Goal: Transaction & Acquisition: Purchase product/service

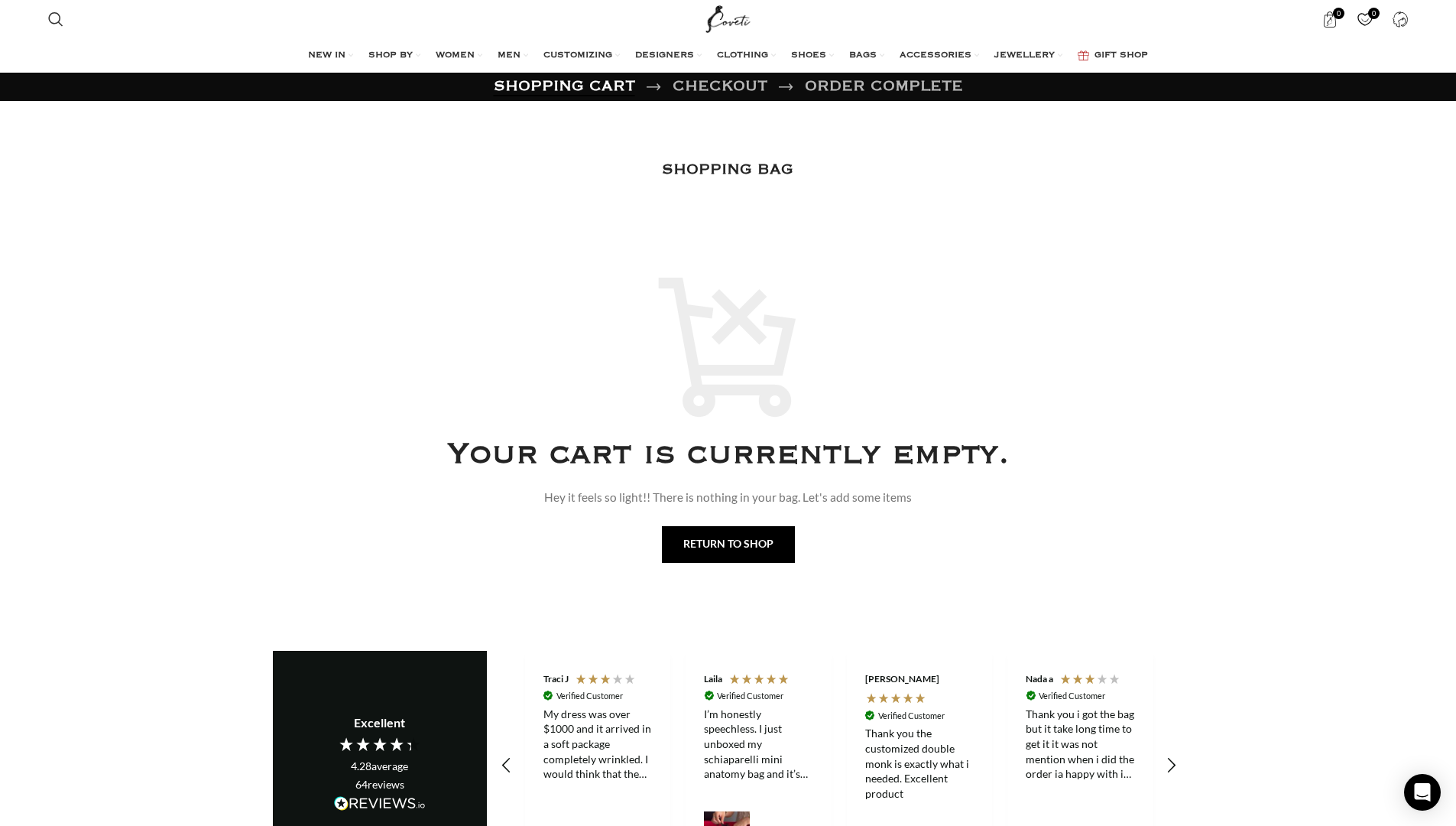
scroll to position [0, 160]
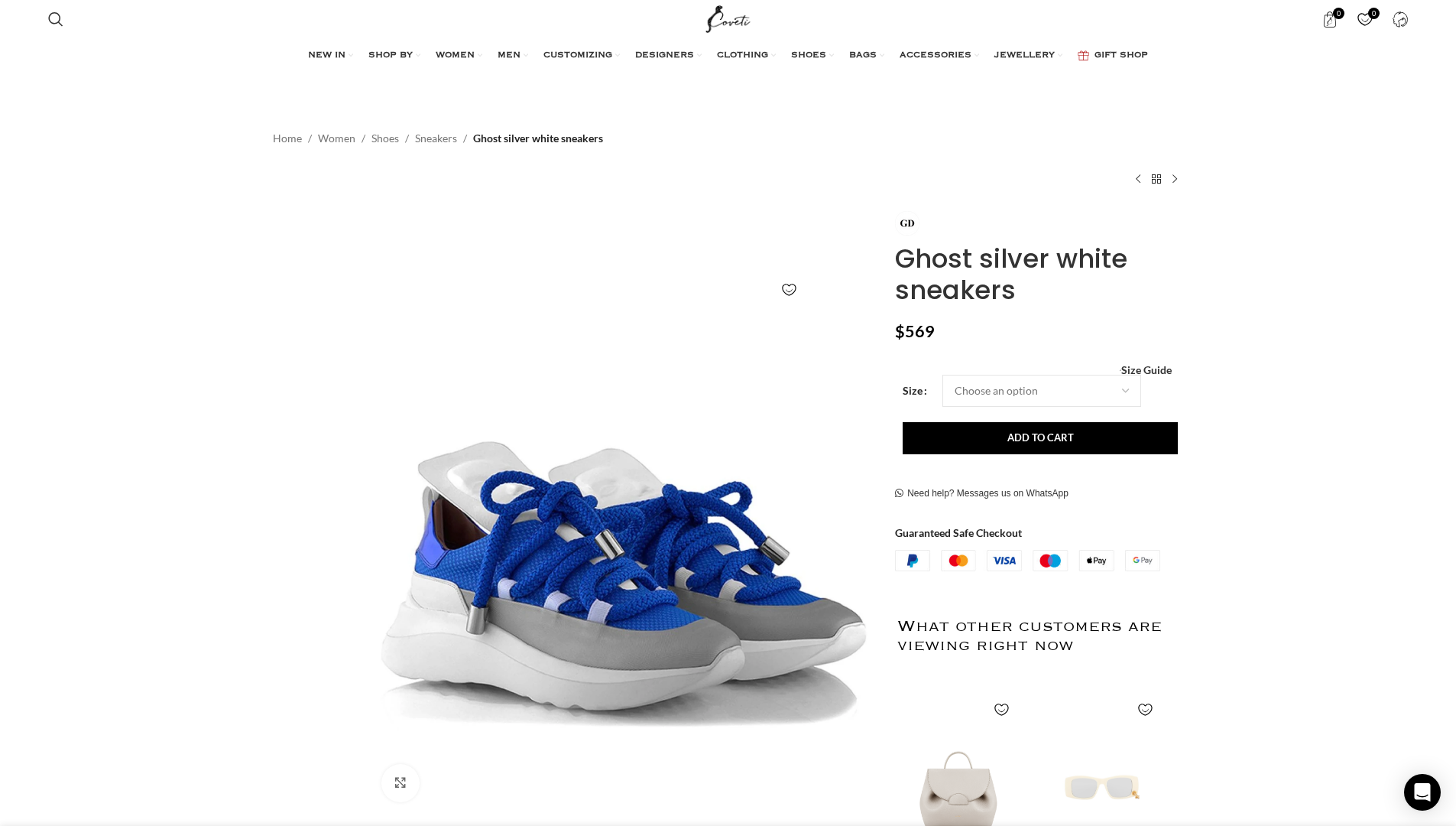
scroll to position [0, 322]
select select "2-uk"
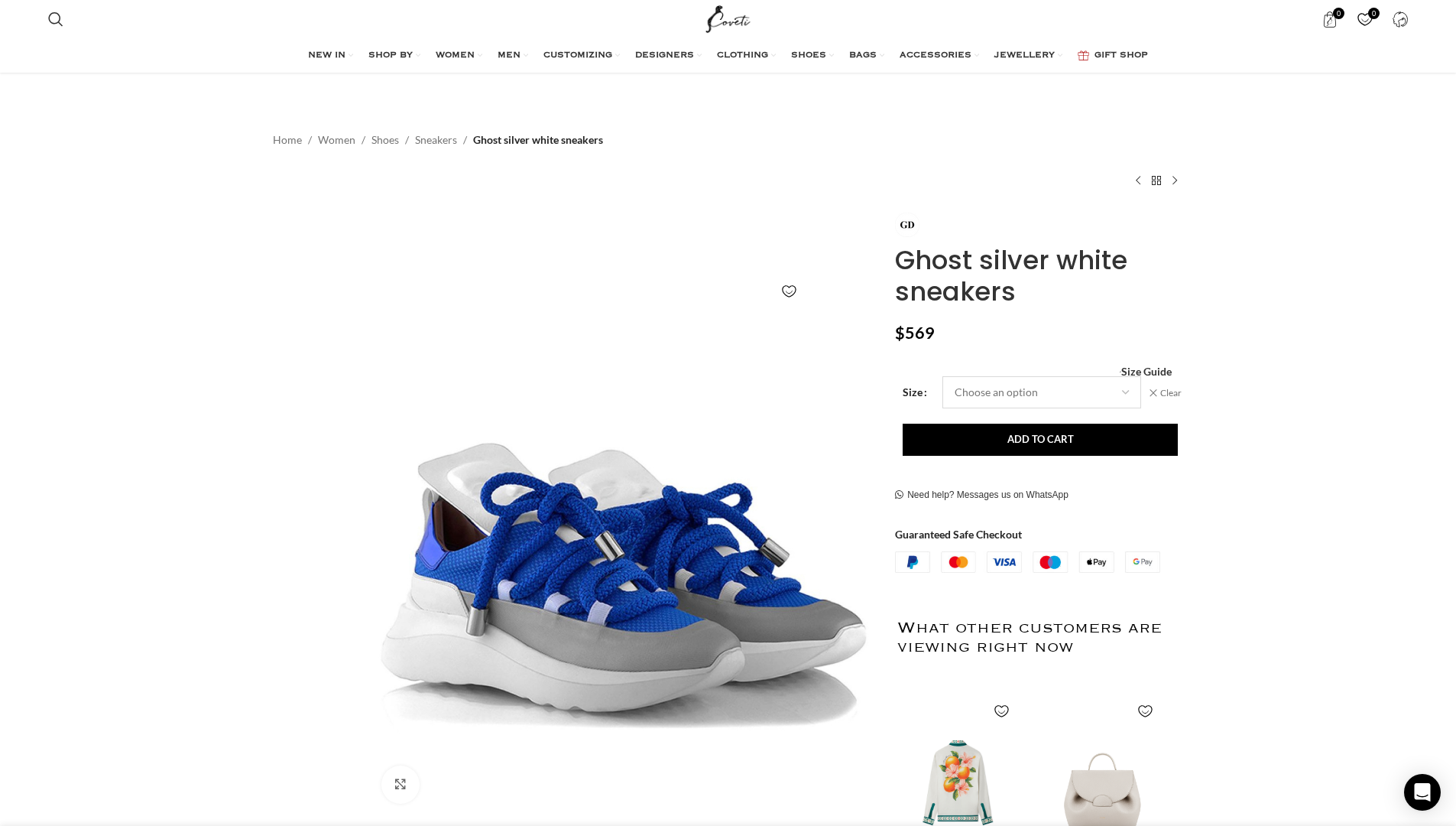
scroll to position [192, 0]
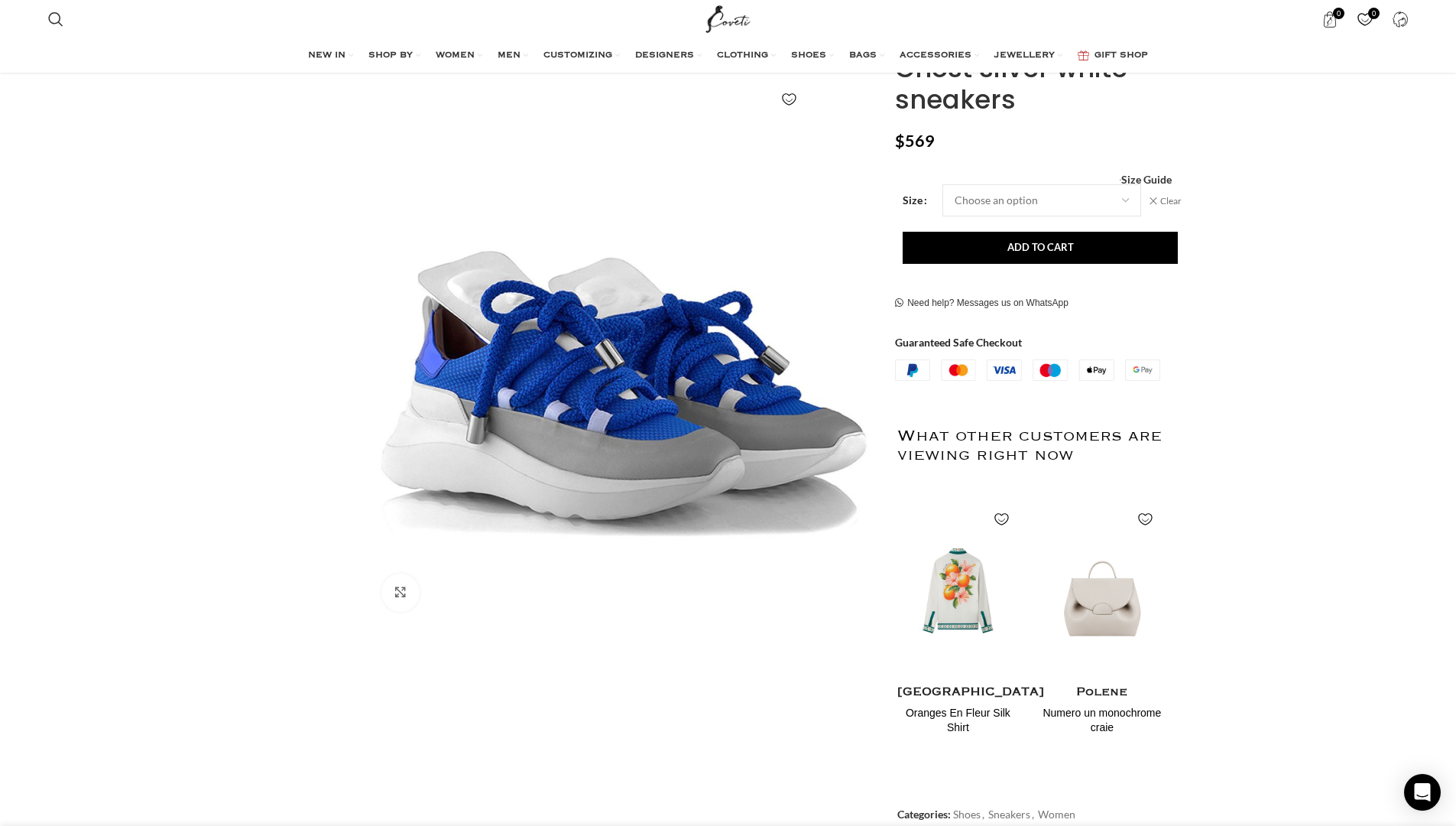
click at [1040, 257] on button "Add to cart" at bounding box center [1040, 248] width 276 height 32
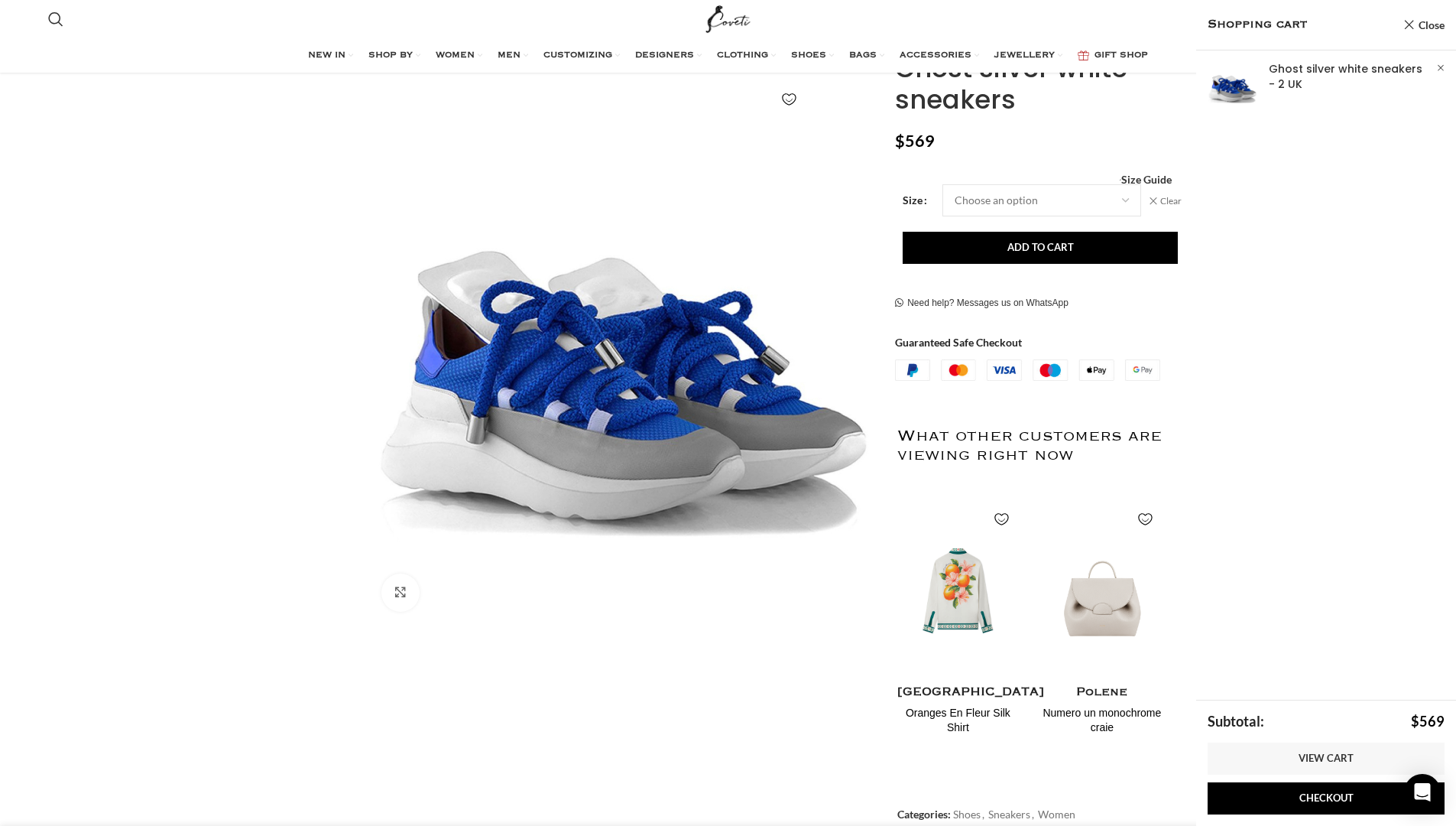
scroll to position [0, 322]
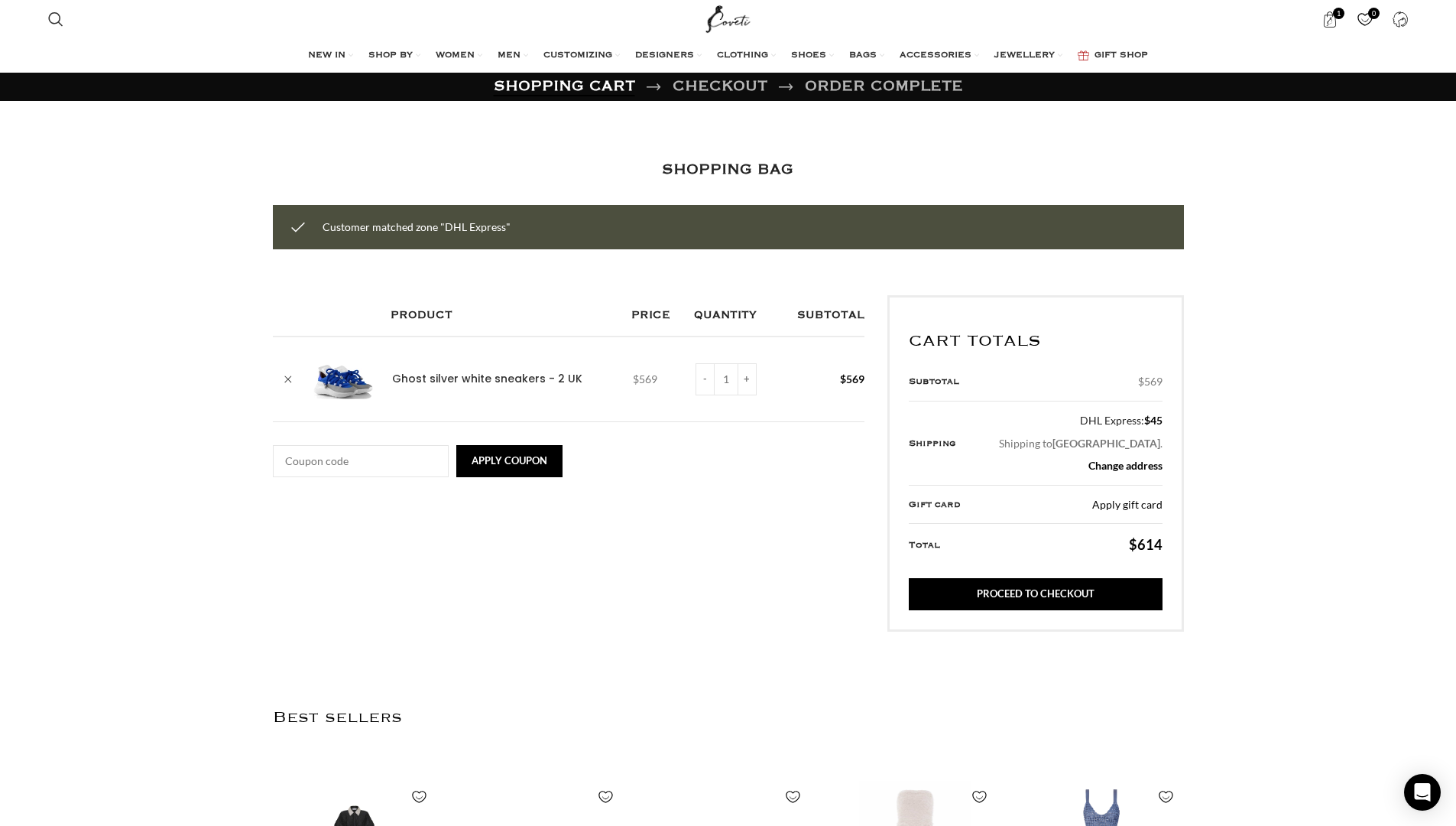
scroll to position [0, 160]
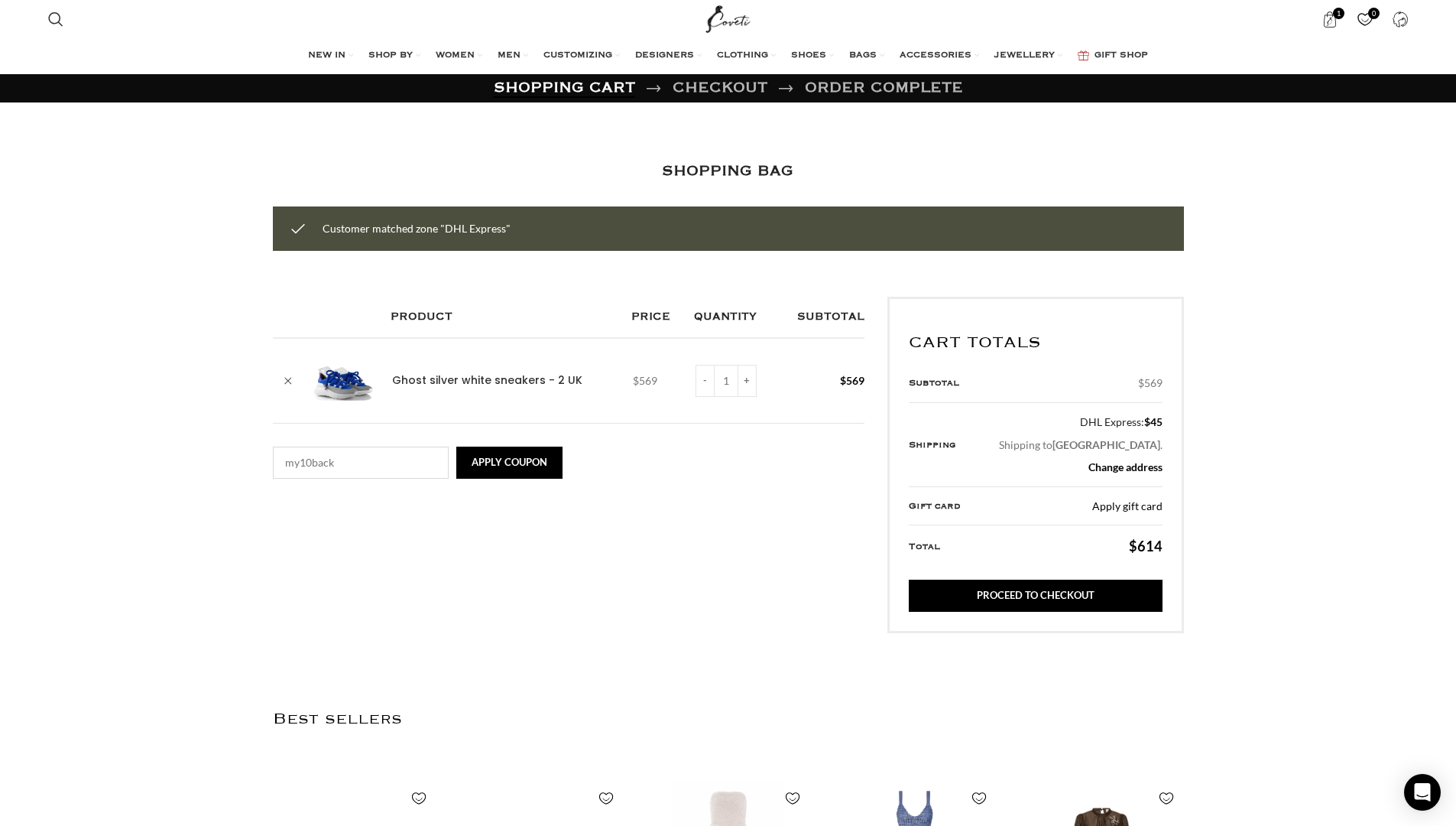
type input "my10back"
click at [510, 461] on button "Apply coupon" at bounding box center [509, 463] width 106 height 32
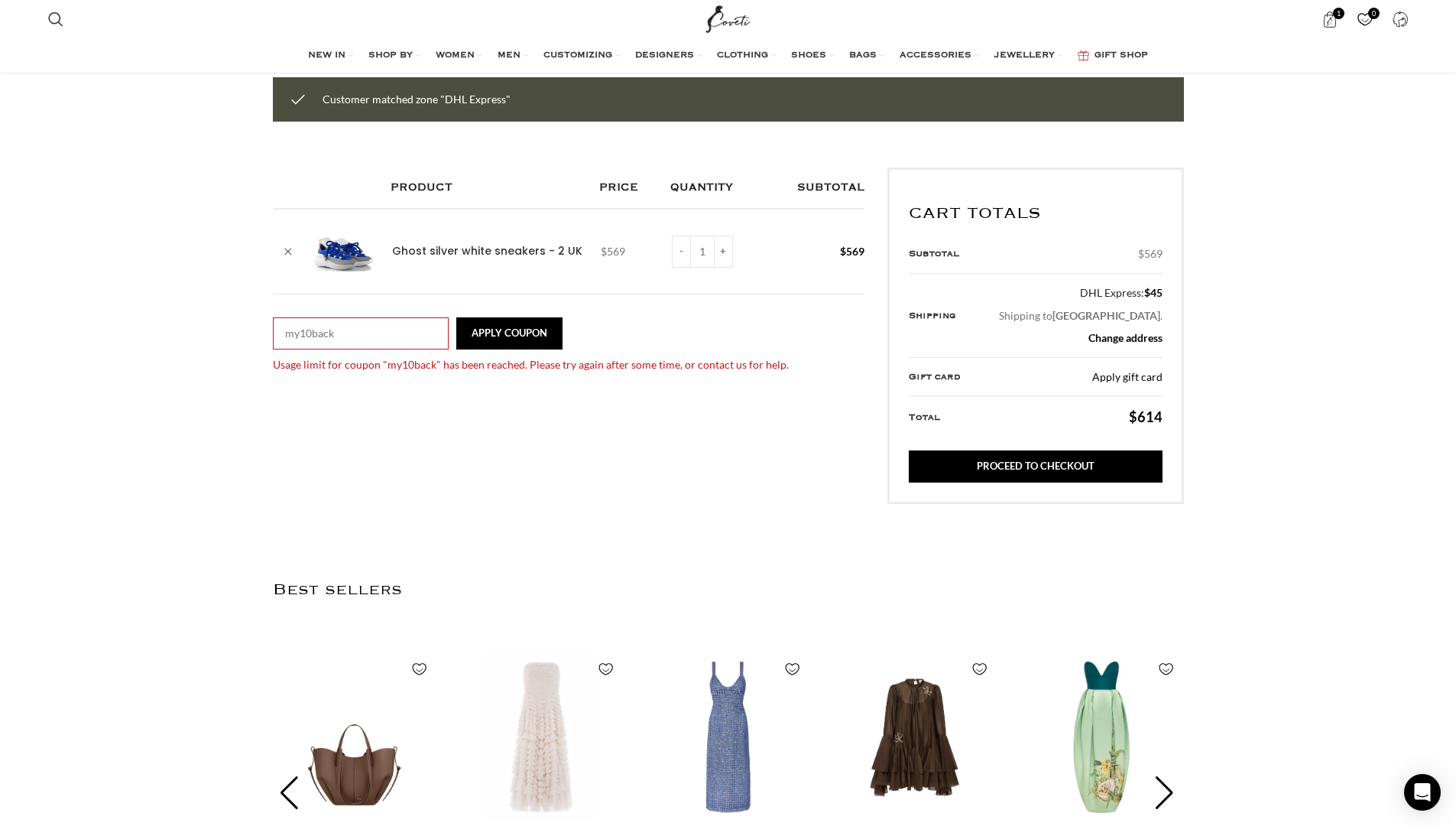
scroll to position [0, 1448]
